Goal: Find specific page/section: Find specific page/section

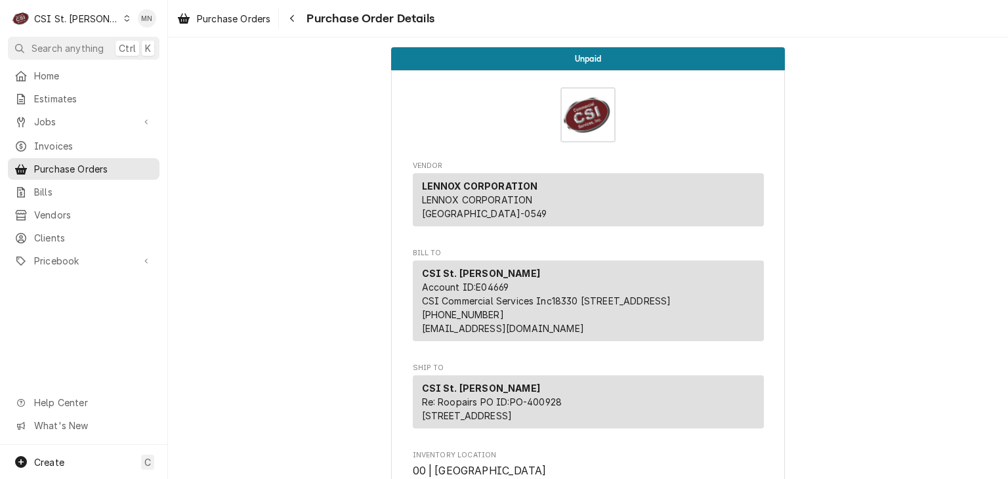
click at [71, 23] on div "CSI St. [PERSON_NAME]" at bounding box center [76, 19] width 85 height 14
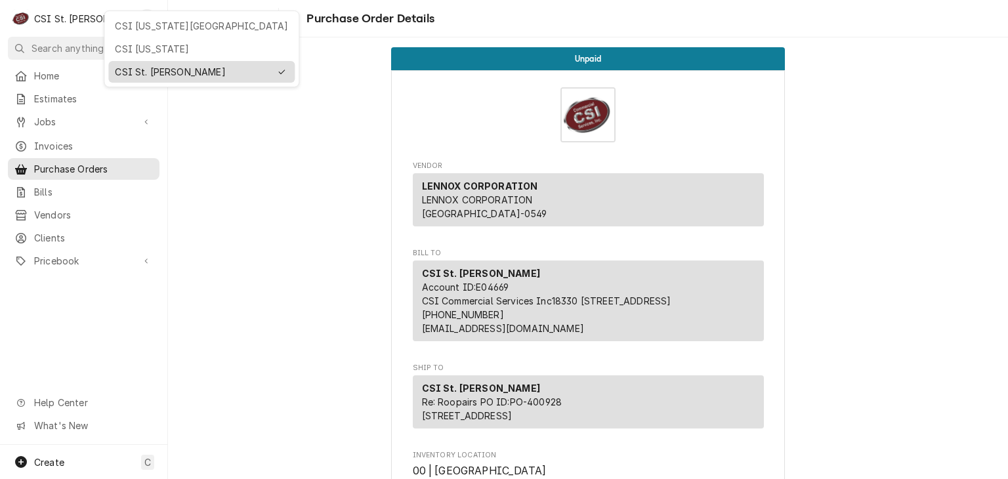
click at [134, 65] on div "CSI St. [PERSON_NAME]" at bounding box center [192, 72] width 155 height 14
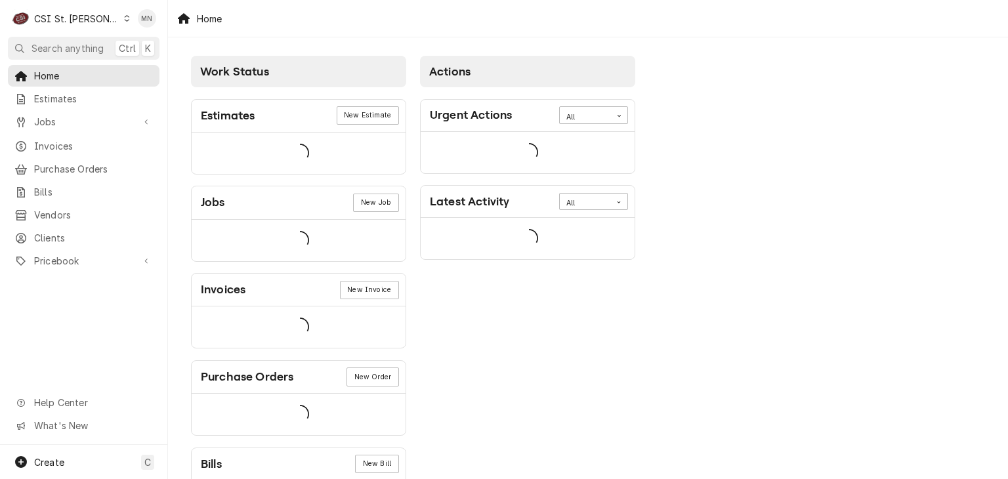
click at [58, 139] on span "Invoices" at bounding box center [93, 146] width 119 height 14
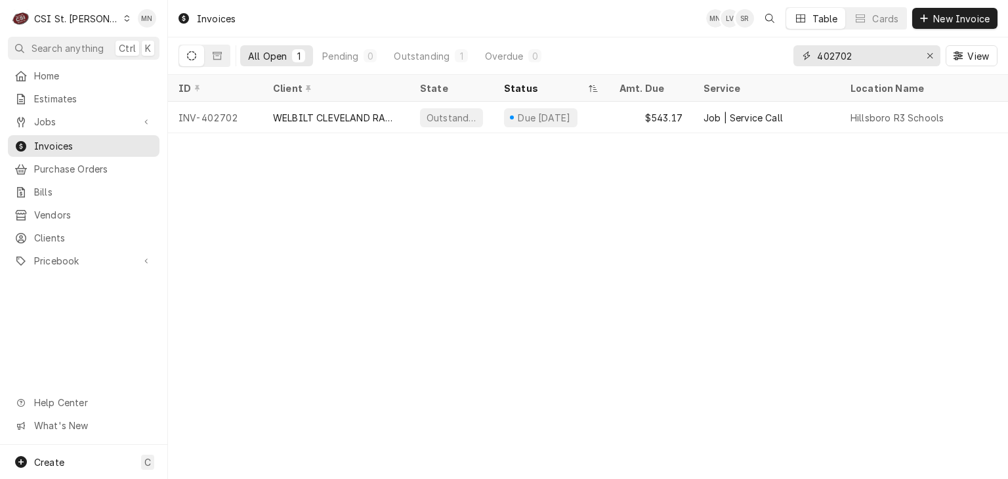
drag, startPoint x: 860, startPoint y: 56, endPoint x: 704, endPoint y: 53, distance: 155.6
click at [704, 53] on div "All Open 1 Pending 0 Outstanding 1 Overdue 0 402702 View" at bounding box center [588, 55] width 819 height 37
type input "402261"
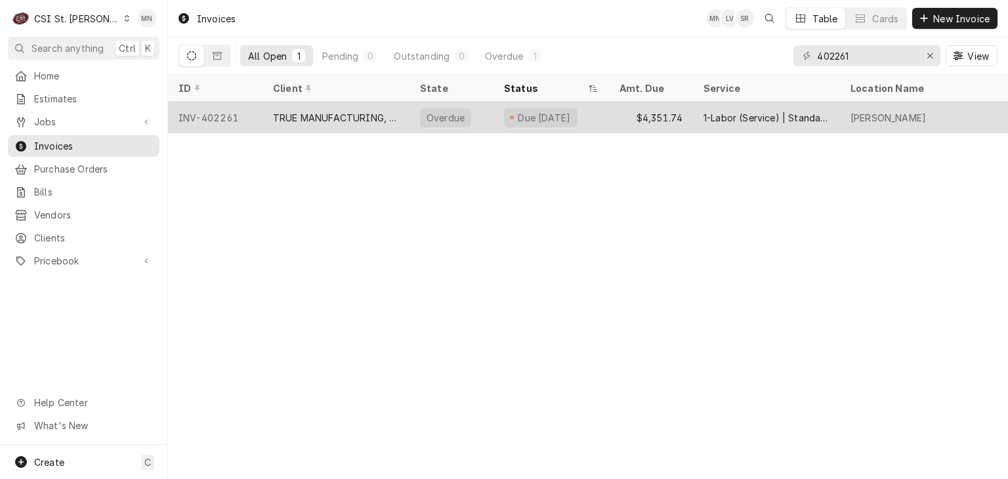
click at [357, 125] on div "TRUE MANUFACTURING, INC." at bounding box center [336, 118] width 147 height 32
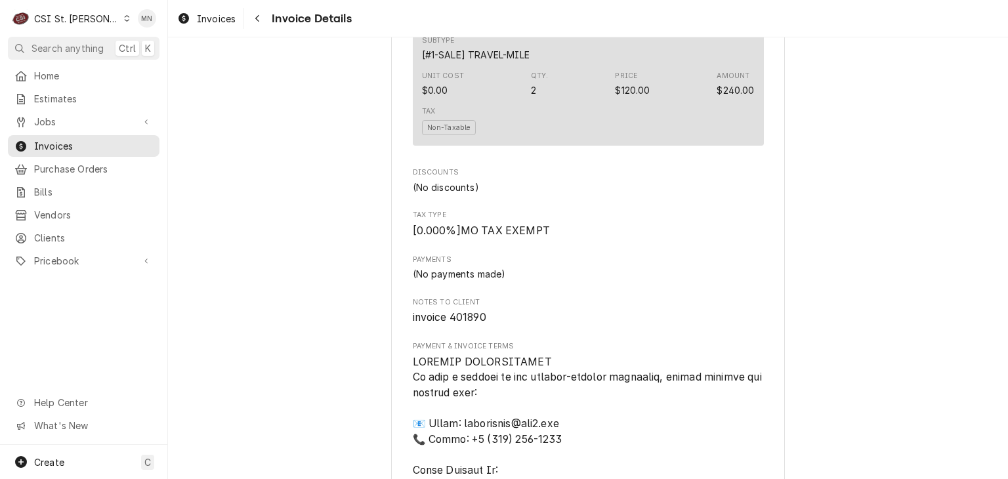
scroll to position [2298, 0]
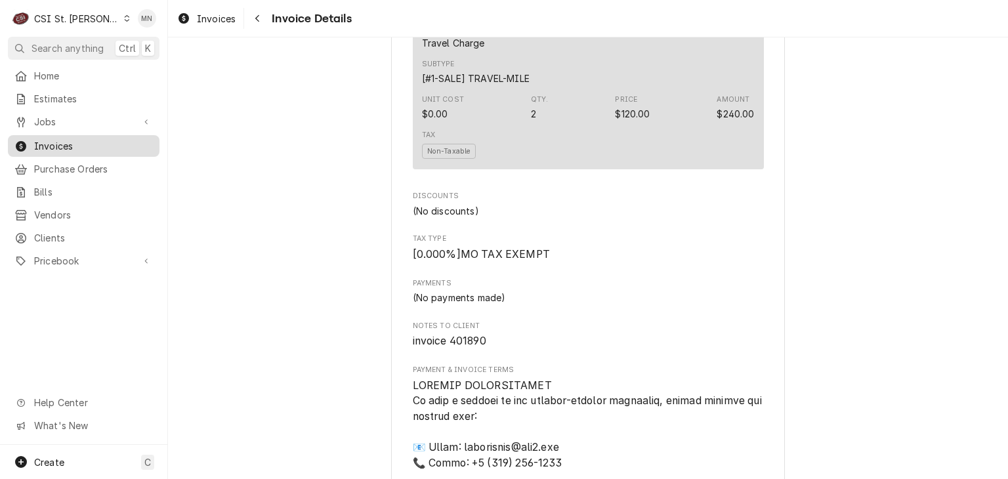
click at [47, 146] on span "Invoices" at bounding box center [93, 146] width 119 height 14
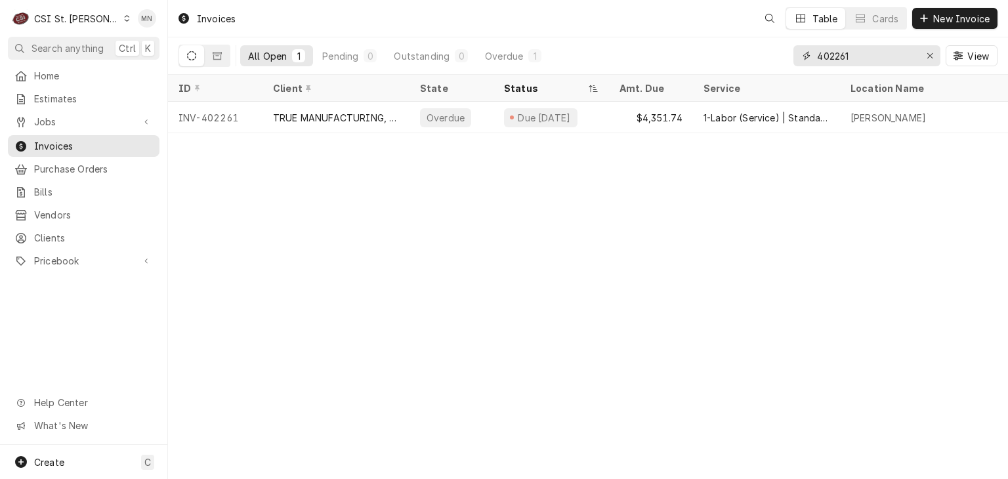
drag, startPoint x: 870, startPoint y: 58, endPoint x: 710, endPoint y: 54, distance: 160.2
click at [712, 54] on div "All Open 1 Pending 0 Outstanding 0 Overdue 1 402261 View" at bounding box center [588, 55] width 819 height 37
type input "401890"
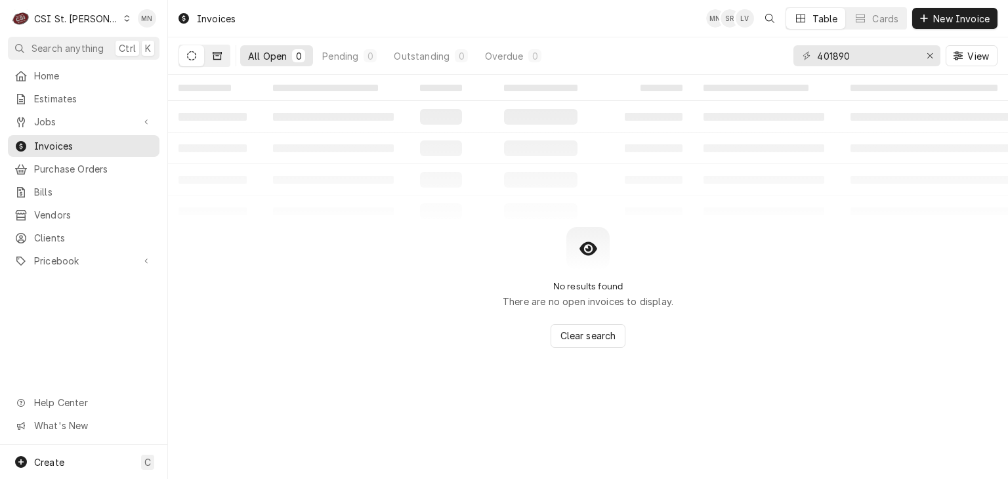
click at [221, 56] on icon "Dynamic Content Wrapper" at bounding box center [217, 55] width 9 height 9
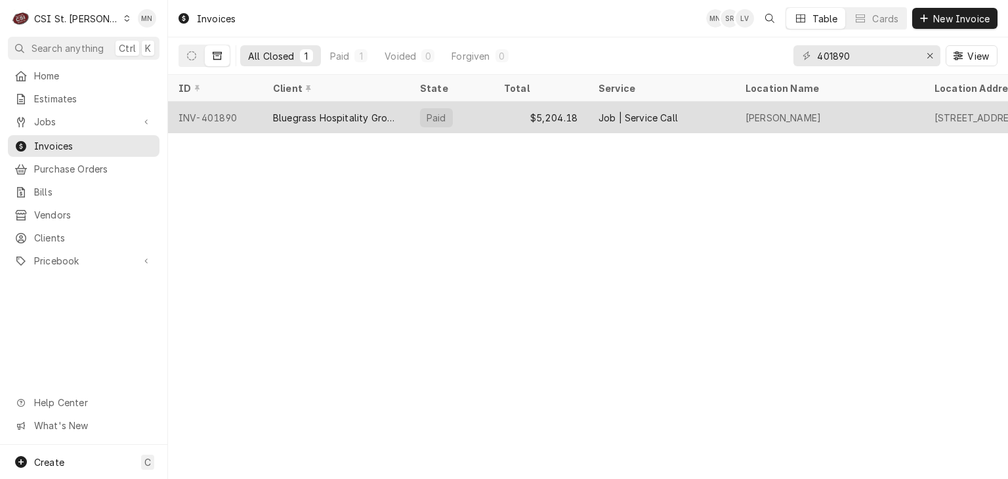
click at [211, 112] on div "INV-401890" at bounding box center [215, 118] width 95 height 32
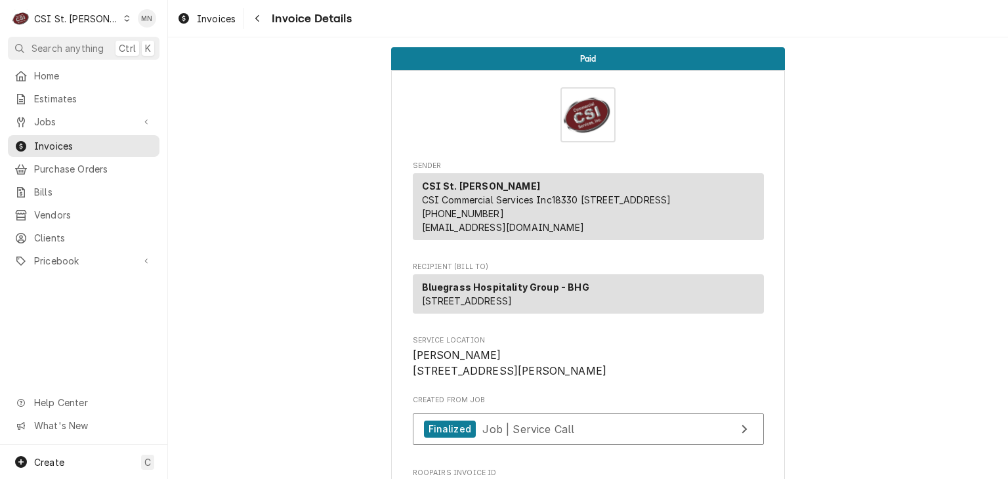
scroll to position [394, 0]
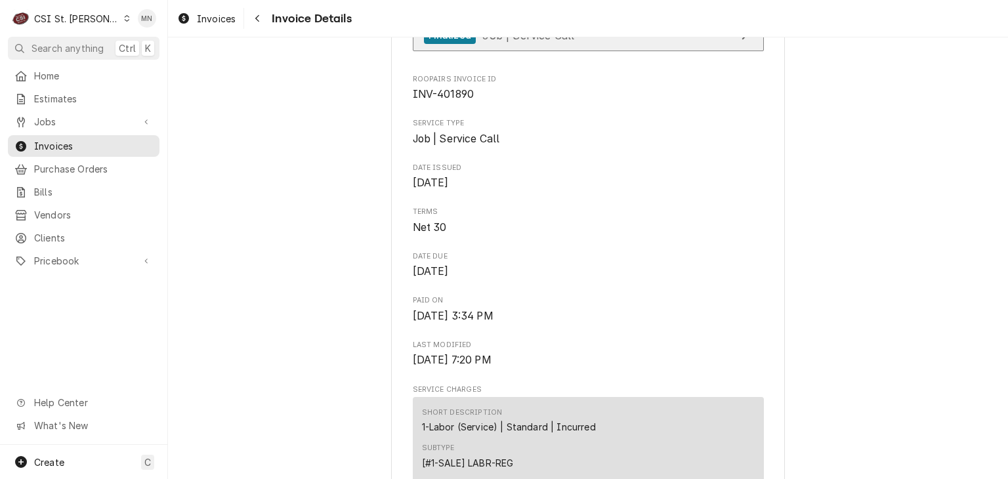
click at [554, 41] on span "Job | Service Call" at bounding box center [528, 34] width 92 height 13
click at [578, 52] on link "Finalized Job | Service Call" at bounding box center [588, 36] width 351 height 32
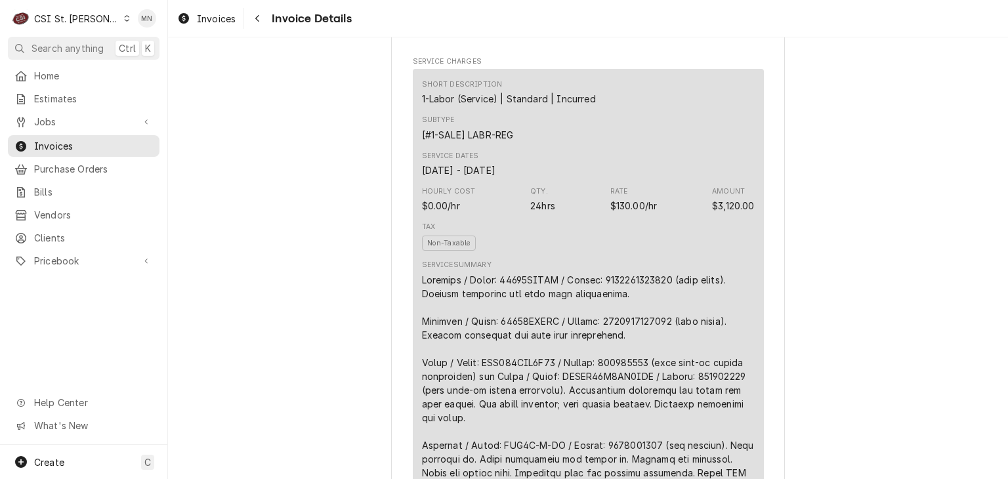
scroll to position [1247, 0]
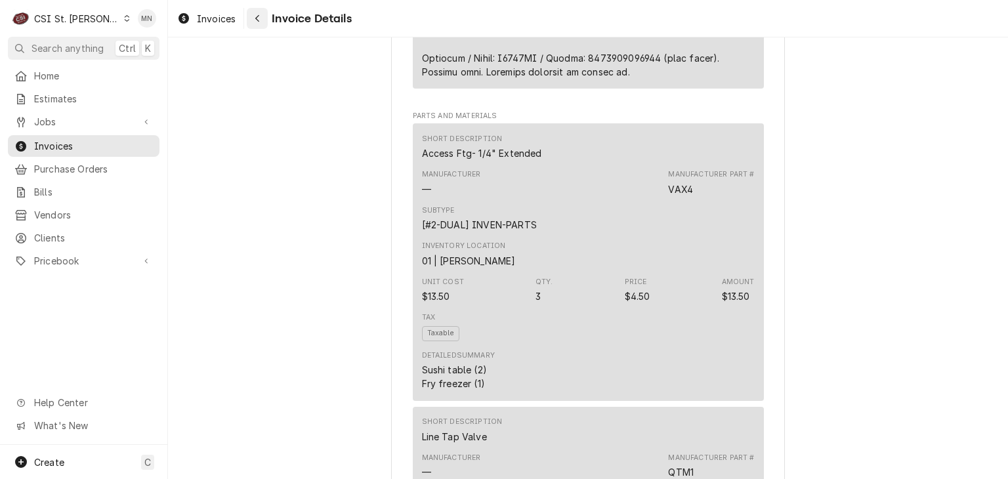
click at [252, 18] on div "Navigate back" at bounding box center [257, 18] width 13 height 13
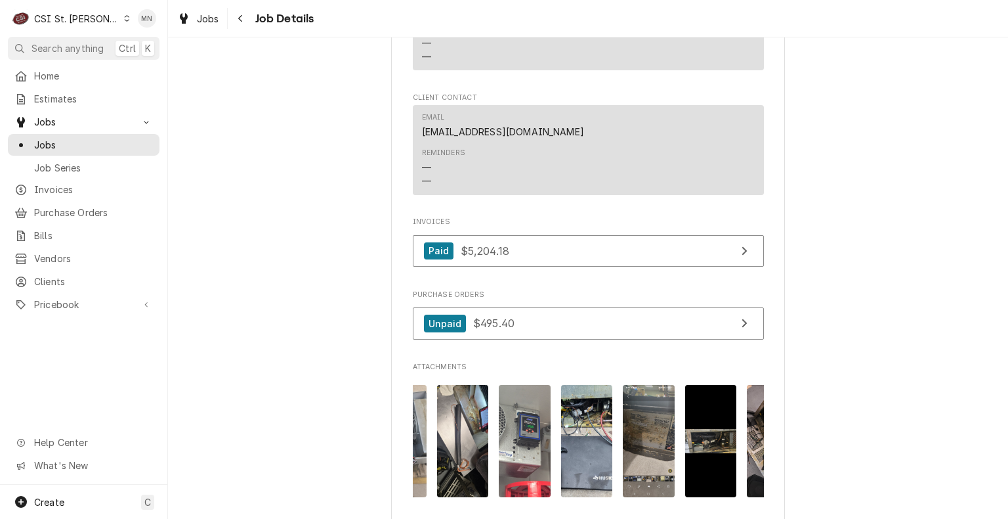
scroll to position [0, 1137]
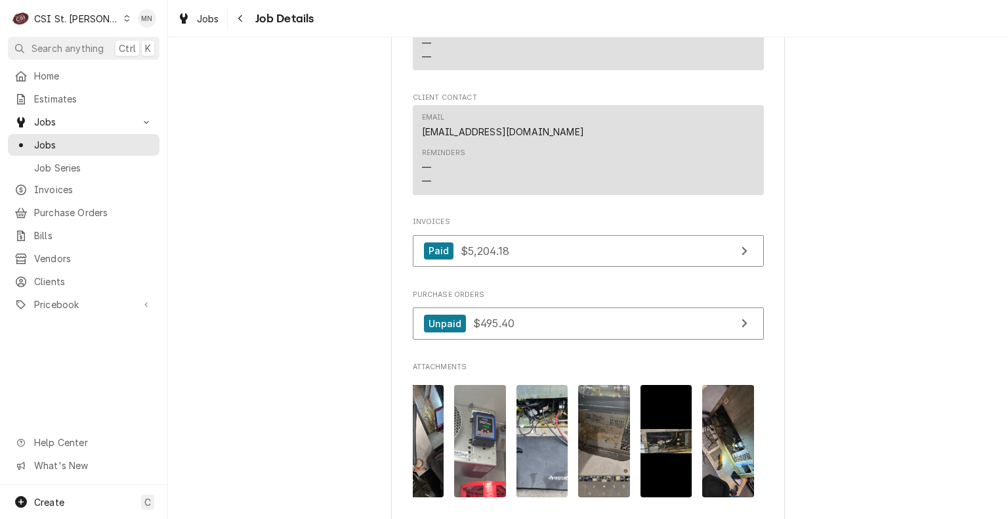
click at [731, 456] on img "Attachments" at bounding box center [728, 441] width 52 height 112
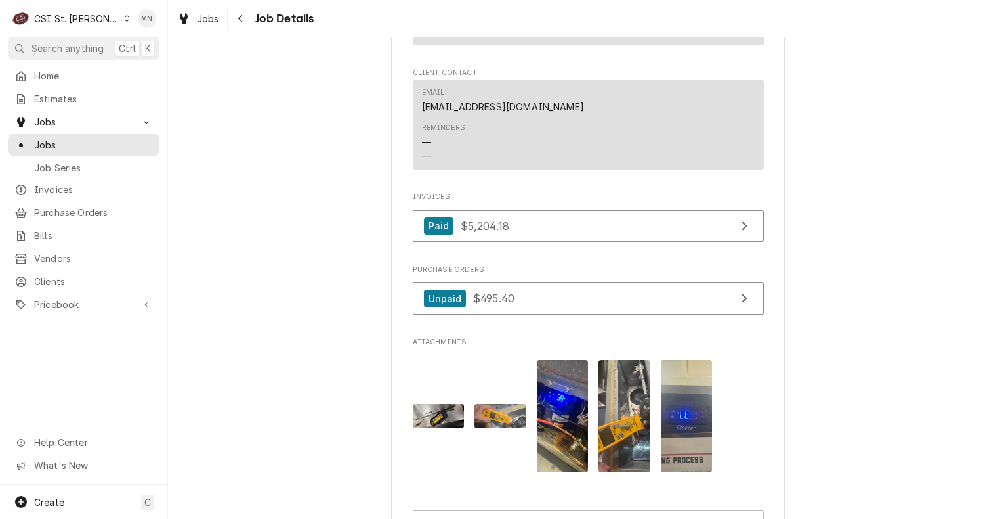
scroll to position [1167, 0]
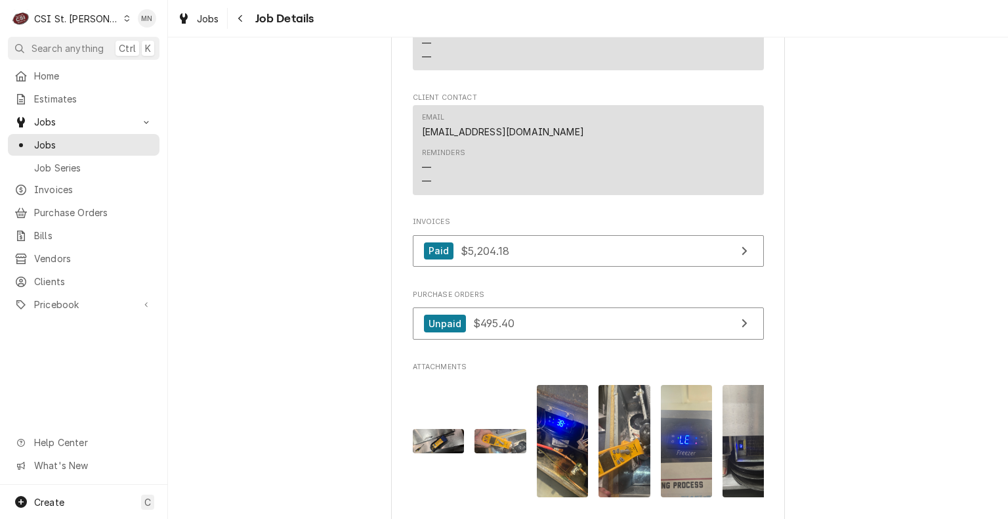
click at [440, 441] on img "Attachments" at bounding box center [439, 441] width 52 height 24
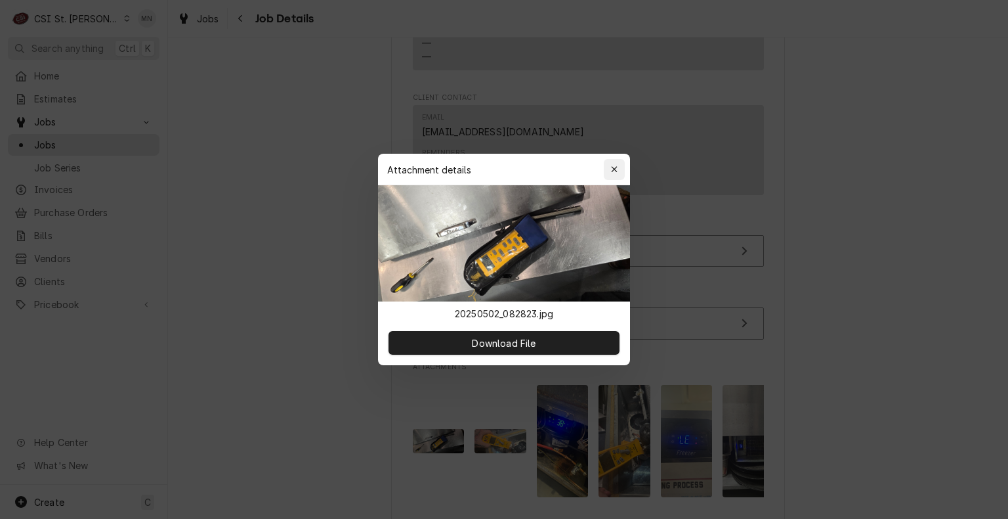
click at [620, 172] on div "button" at bounding box center [614, 169] width 13 height 13
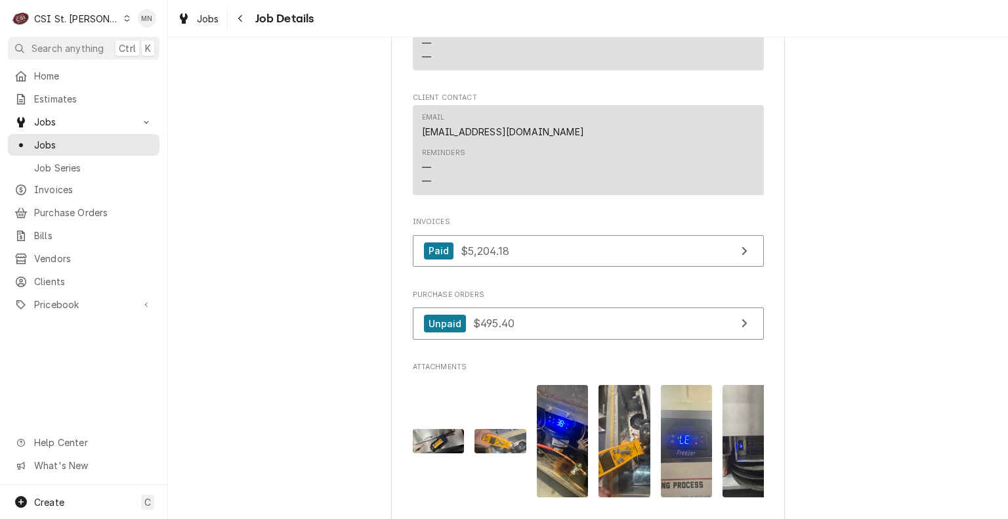
click at [495, 442] on img "Attachments" at bounding box center [501, 441] width 52 height 24
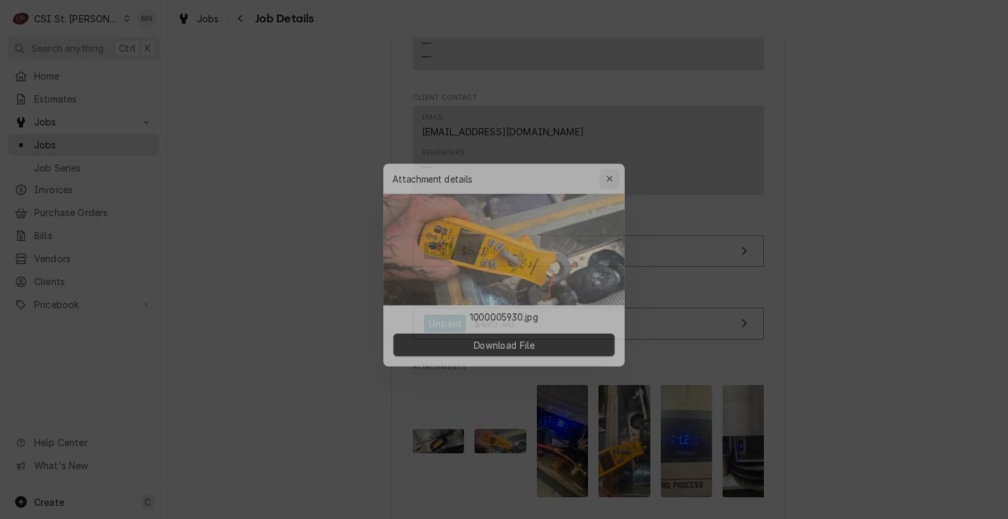
click at [617, 169] on icon "button" at bounding box center [614, 169] width 7 height 9
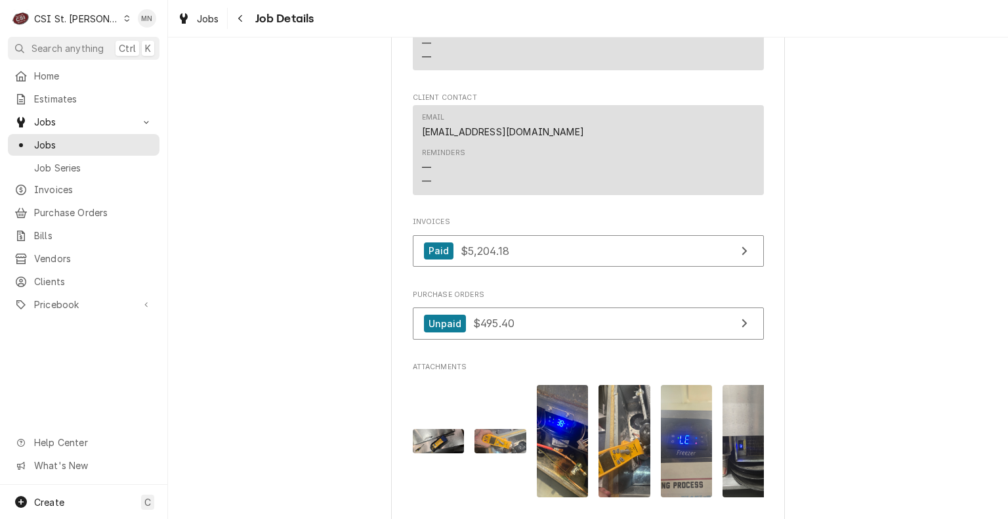
click at [560, 411] on img "Attachments" at bounding box center [563, 441] width 52 height 112
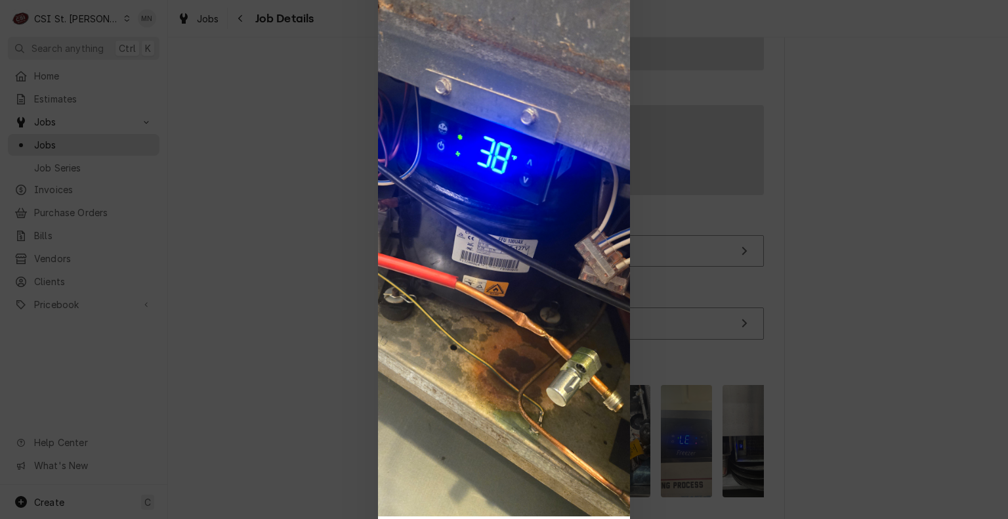
click at [200, 333] on div at bounding box center [504, 259] width 1008 height 519
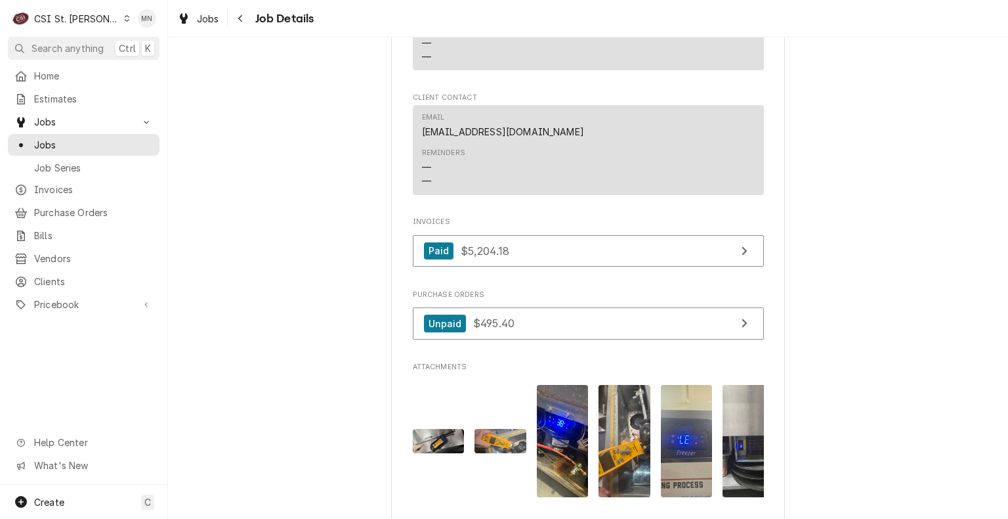
click at [612, 436] on img "Attachments" at bounding box center [625, 441] width 52 height 112
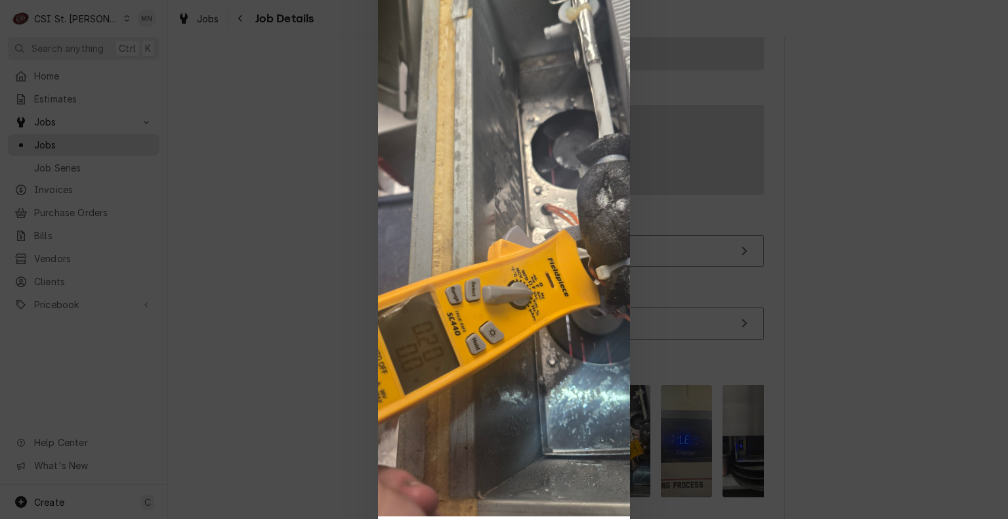
click at [221, 203] on div at bounding box center [504, 259] width 1008 height 519
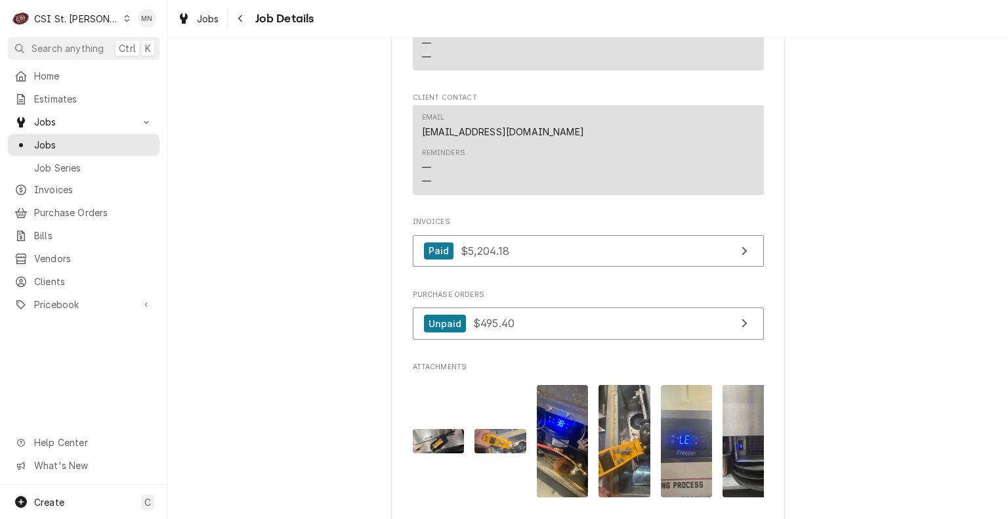
click at [670, 422] on img "Attachments" at bounding box center [687, 441] width 52 height 112
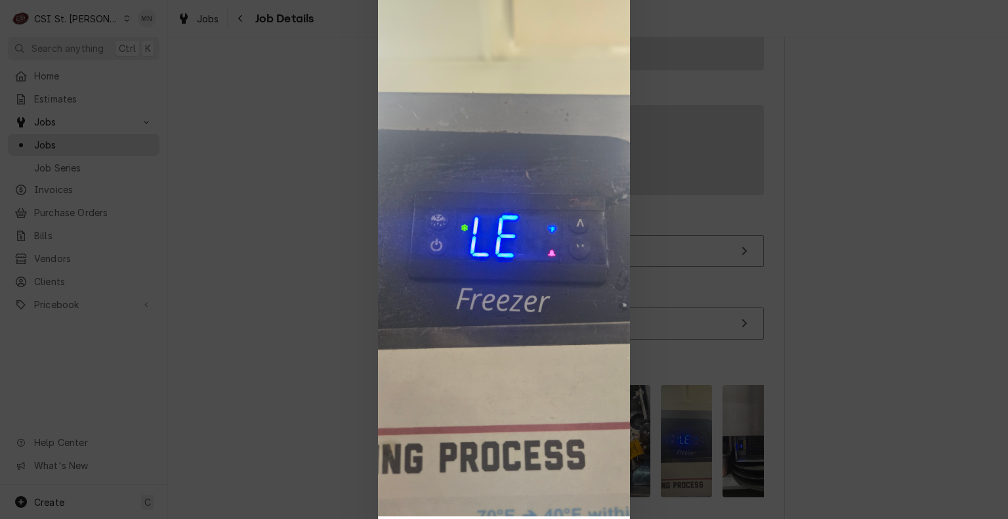
click at [228, 290] on div at bounding box center [504, 259] width 1008 height 519
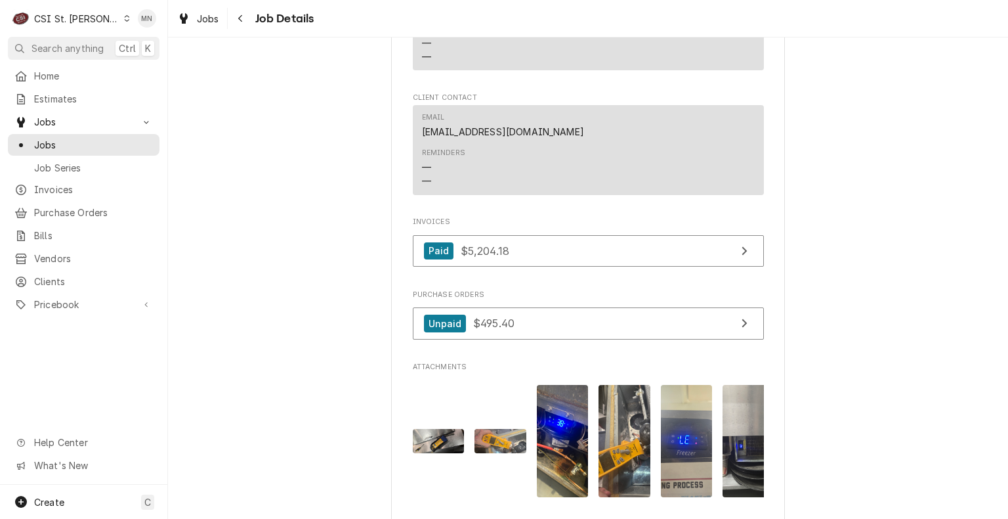
click at [730, 416] on img "Attachments" at bounding box center [749, 441] width 52 height 112
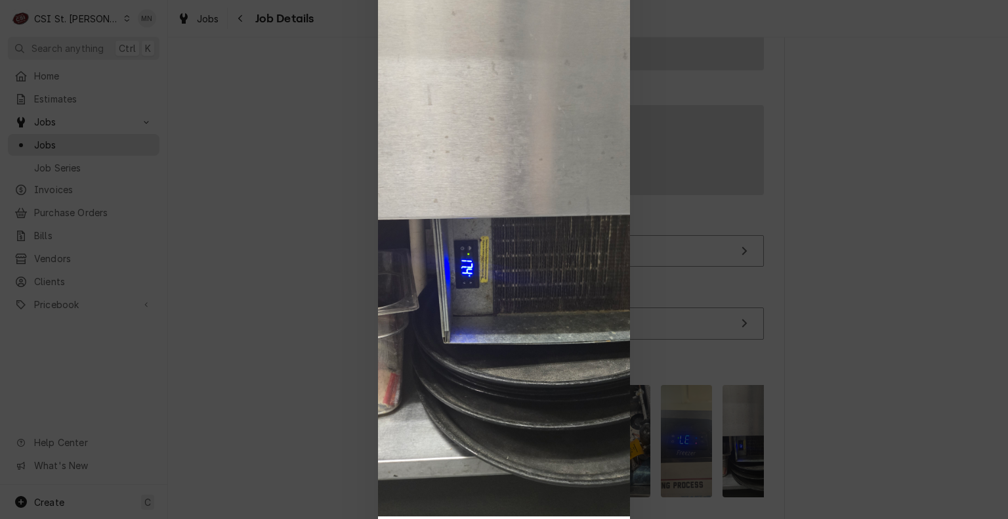
click at [242, 323] on div at bounding box center [504, 259] width 1008 height 519
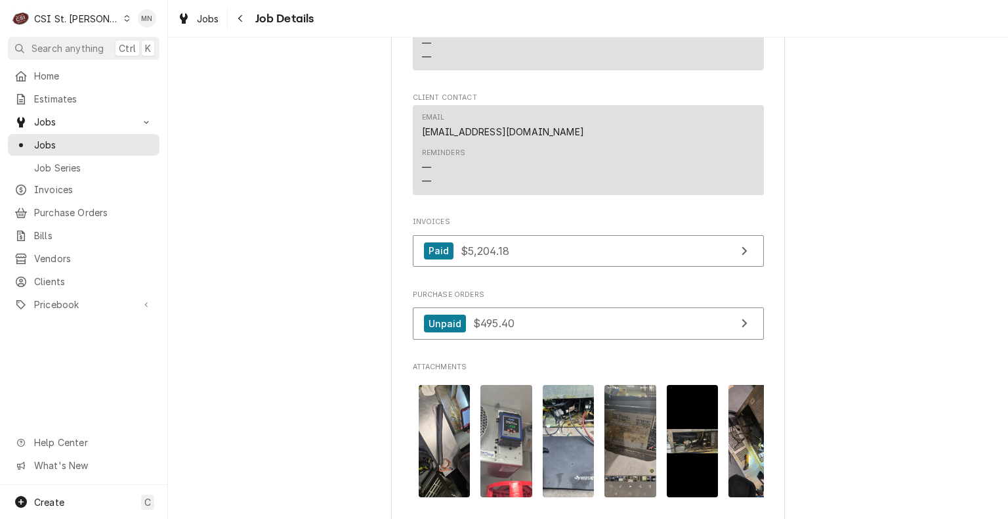
scroll to position [0, 1137]
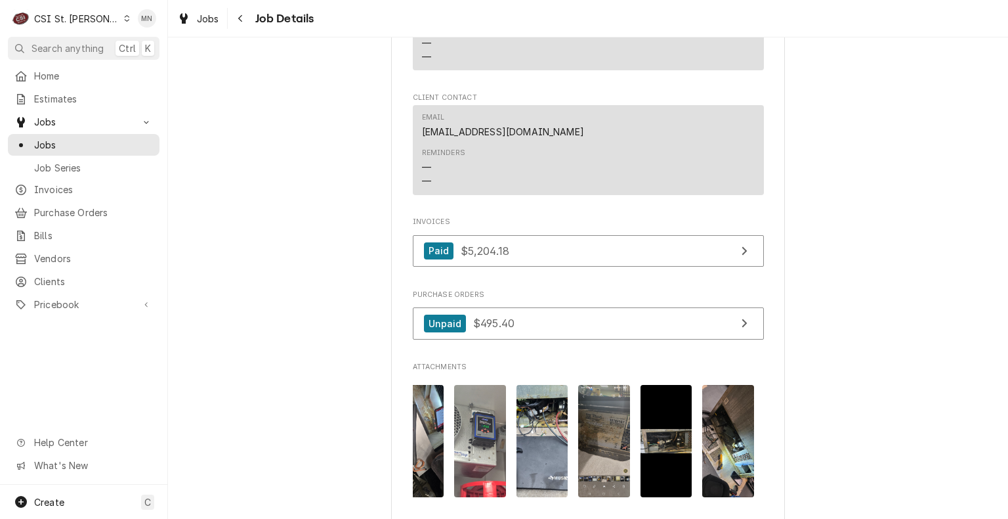
click at [546, 437] on img "Attachments" at bounding box center [543, 441] width 52 height 112
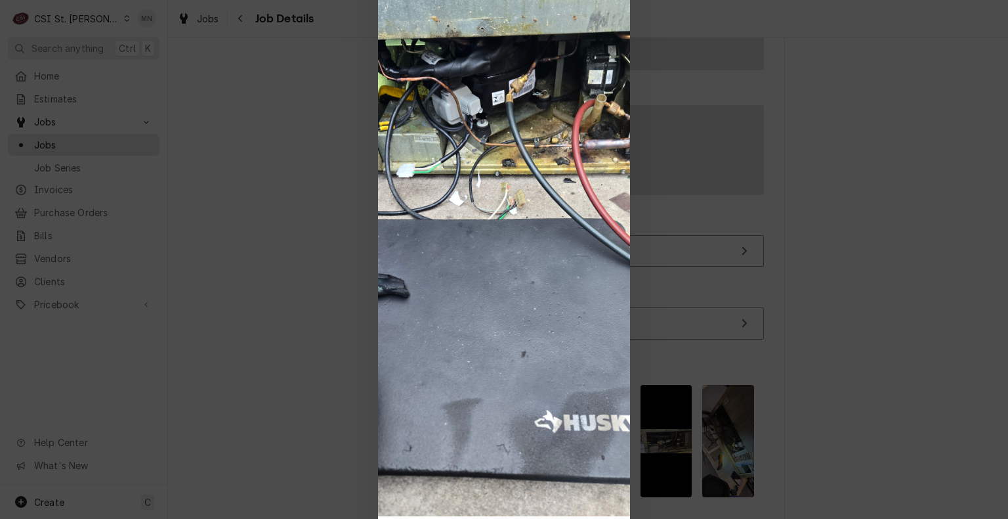
click at [737, 332] on div at bounding box center [504, 259] width 1008 height 519
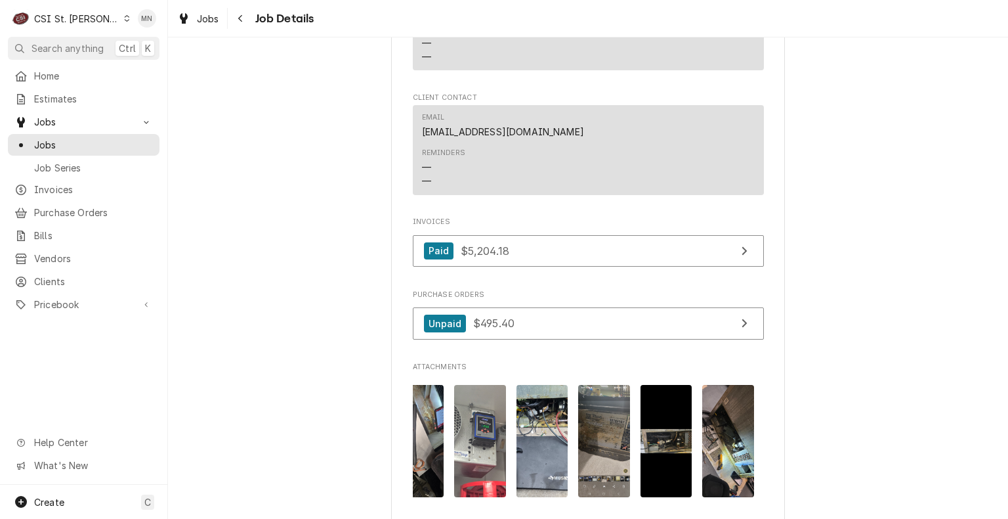
click at [601, 444] on img "Attachments" at bounding box center [604, 441] width 52 height 112
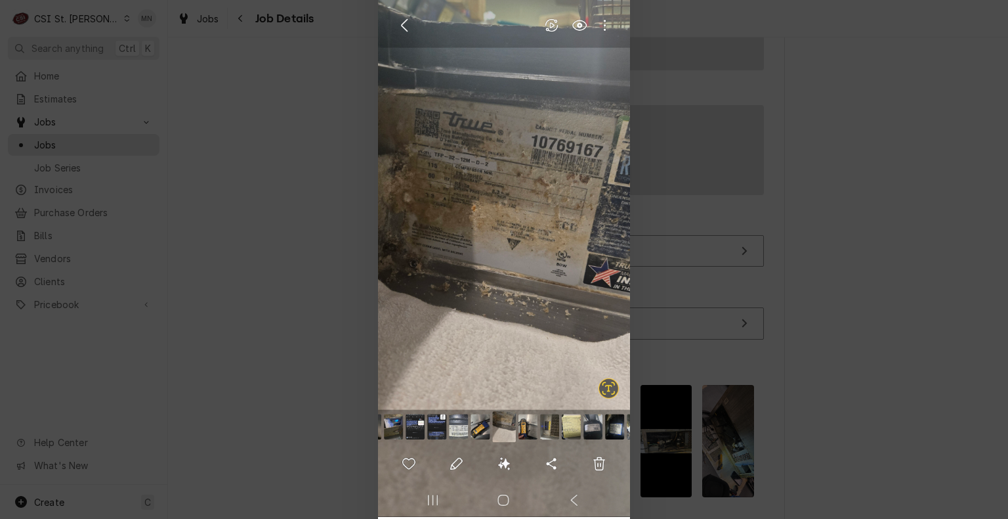
click at [605, 27] on img at bounding box center [504, 243] width 252 height 546
click at [406, 28] on img at bounding box center [504, 243] width 252 height 546
click at [405, 30] on img at bounding box center [504, 243] width 252 height 546
click at [244, 119] on div at bounding box center [504, 259] width 1008 height 519
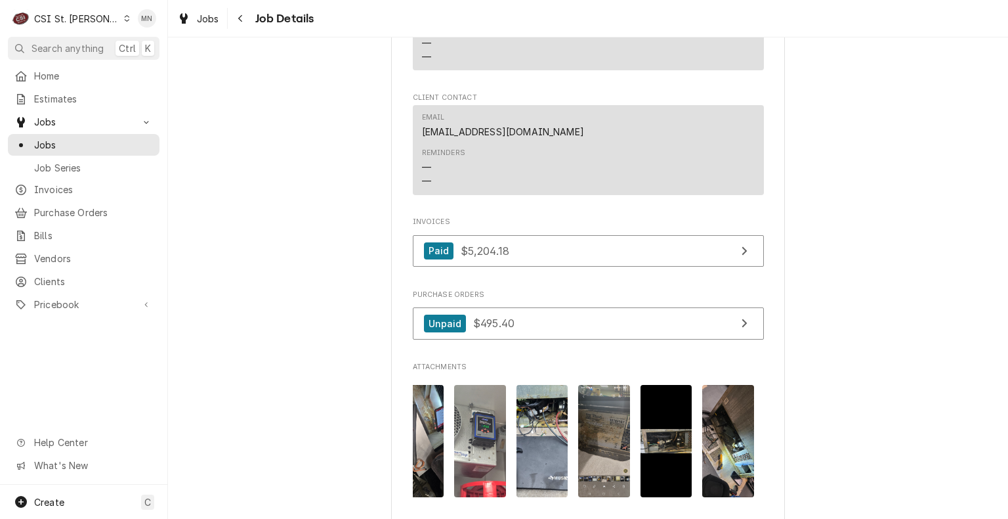
drag, startPoint x: 610, startPoint y: 487, endPoint x: 586, endPoint y: 458, distance: 37.8
click at [586, 458] on img "Attachments" at bounding box center [604, 441] width 52 height 112
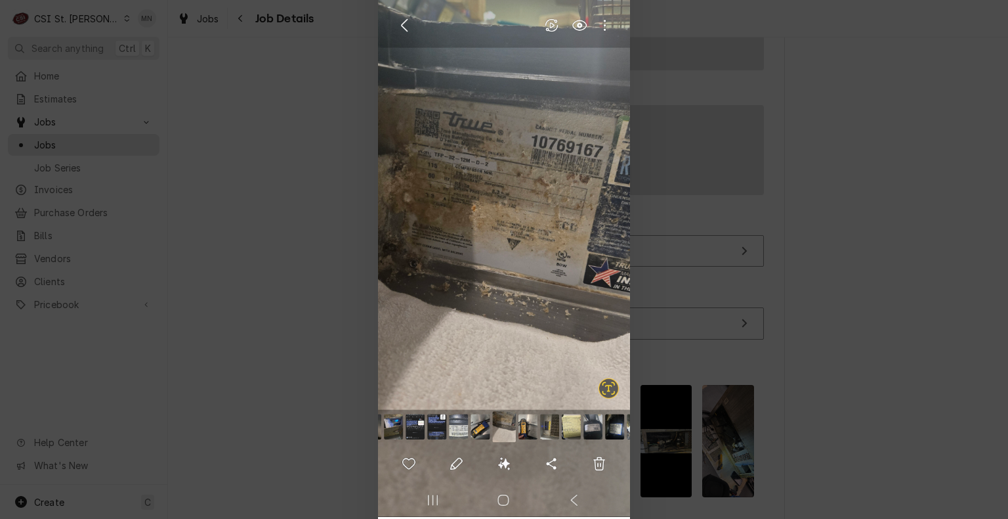
drag, startPoint x: 152, startPoint y: 123, endPoint x: 173, endPoint y: 121, distance: 21.1
click at [152, 123] on div at bounding box center [504, 259] width 1008 height 519
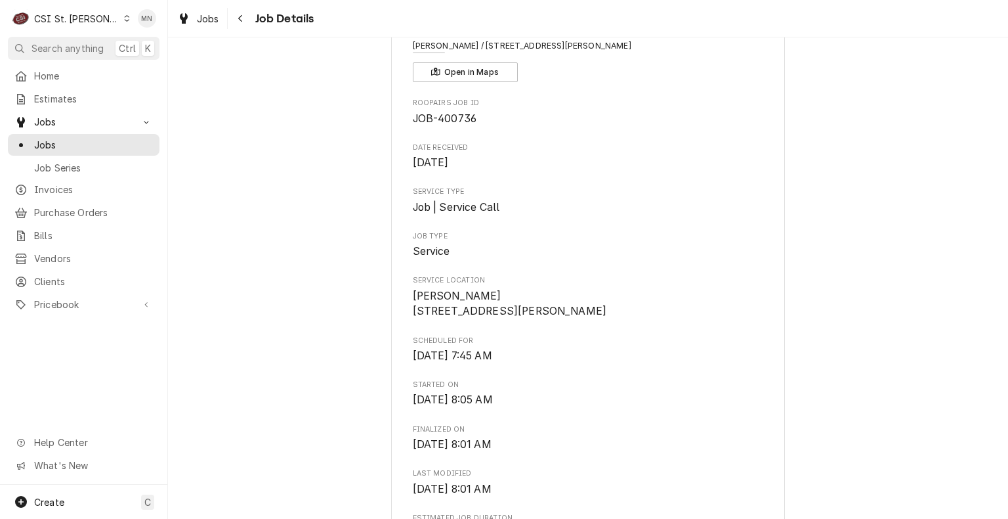
scroll to position [0, 0]
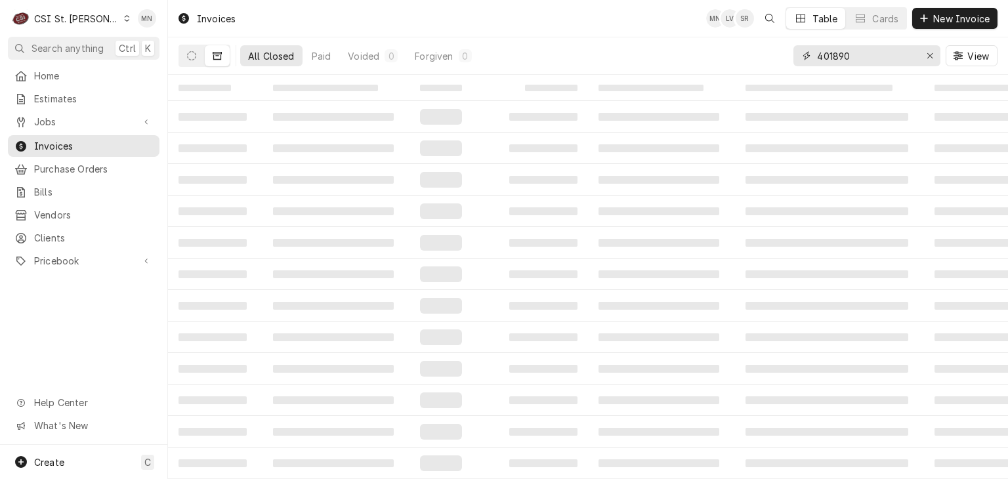
drag, startPoint x: 861, startPoint y: 60, endPoint x: 775, endPoint y: 66, distance: 86.9
click at [777, 64] on div "All Closed Paid Voided 0 Forgiven 0 401890 View" at bounding box center [588, 55] width 819 height 37
type input "402261"
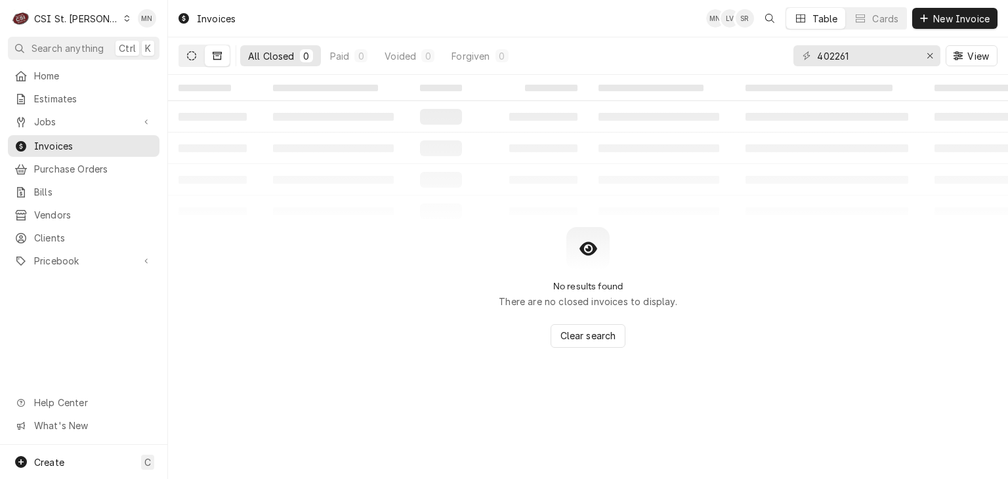
click at [193, 57] on icon "Dynamic Content Wrapper" at bounding box center [191, 55] width 9 height 9
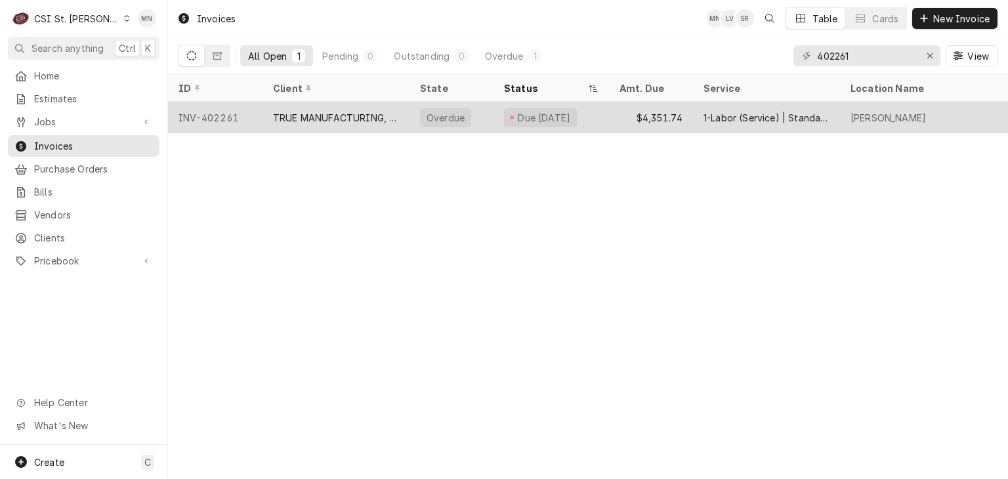
click at [241, 124] on div "INV-402261" at bounding box center [215, 118] width 95 height 32
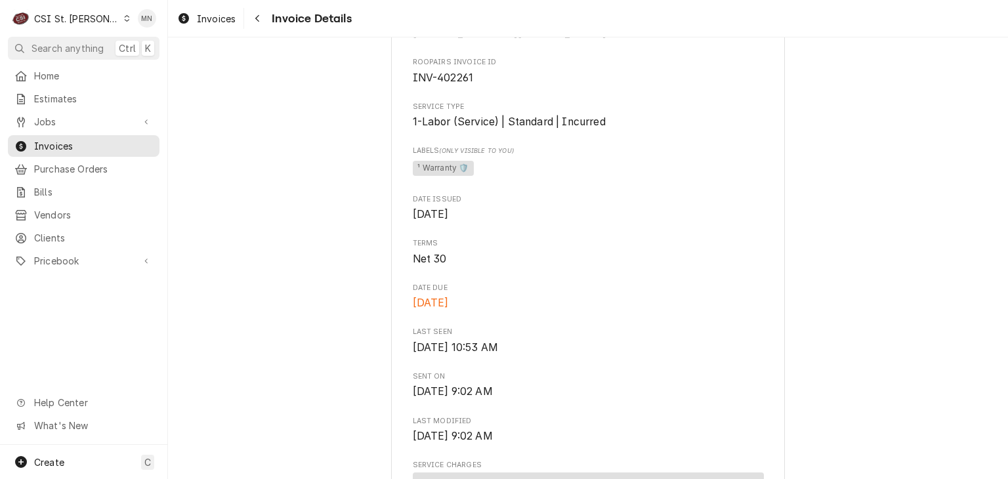
scroll to position [328, 0]
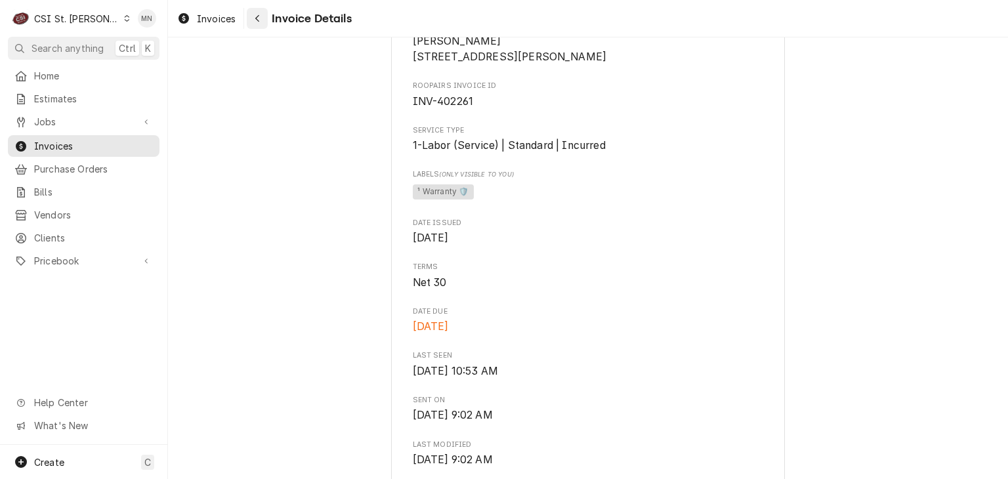
click at [264, 16] on div "Navigate back" at bounding box center [257, 18] width 13 height 13
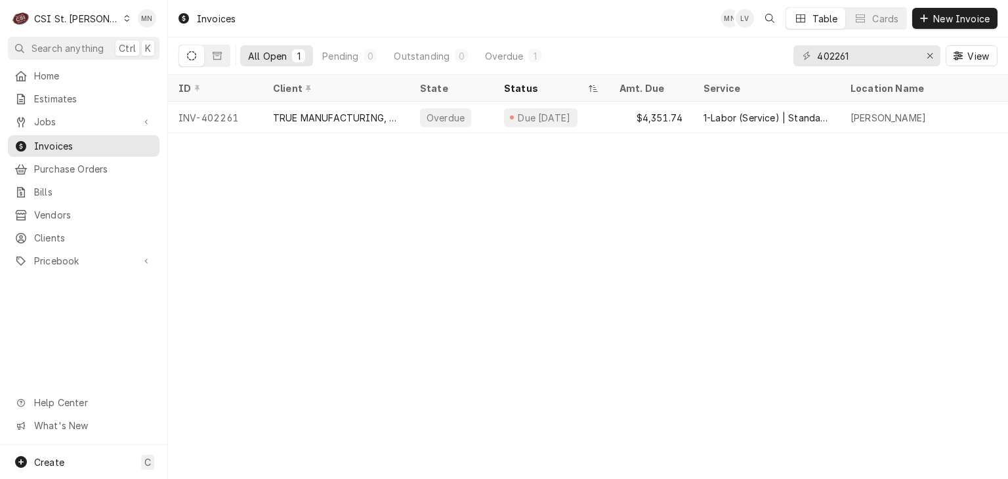
click at [81, 19] on div "CSI St. [PERSON_NAME]" at bounding box center [76, 19] width 85 height 14
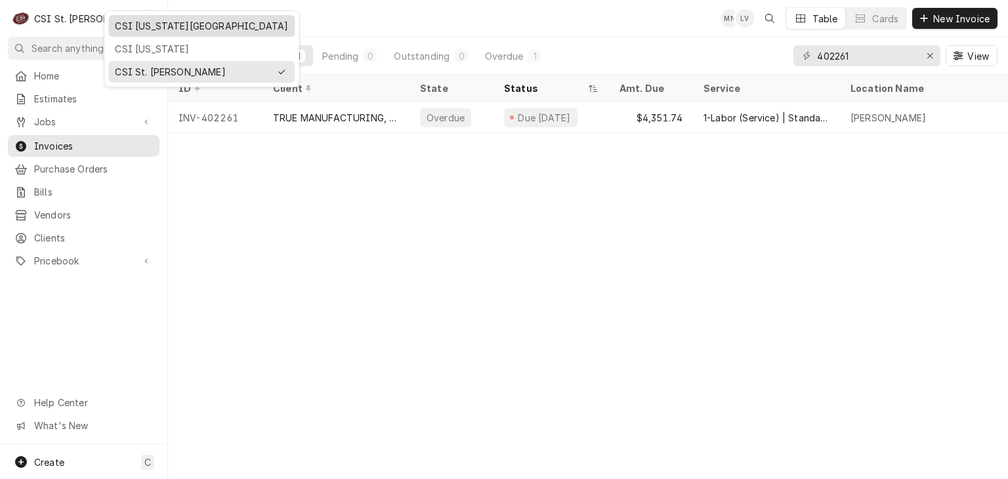
click at [122, 29] on div "CSI Kansas City" at bounding box center [201, 26] width 173 height 14
